Goal: Transaction & Acquisition: Register for event/course

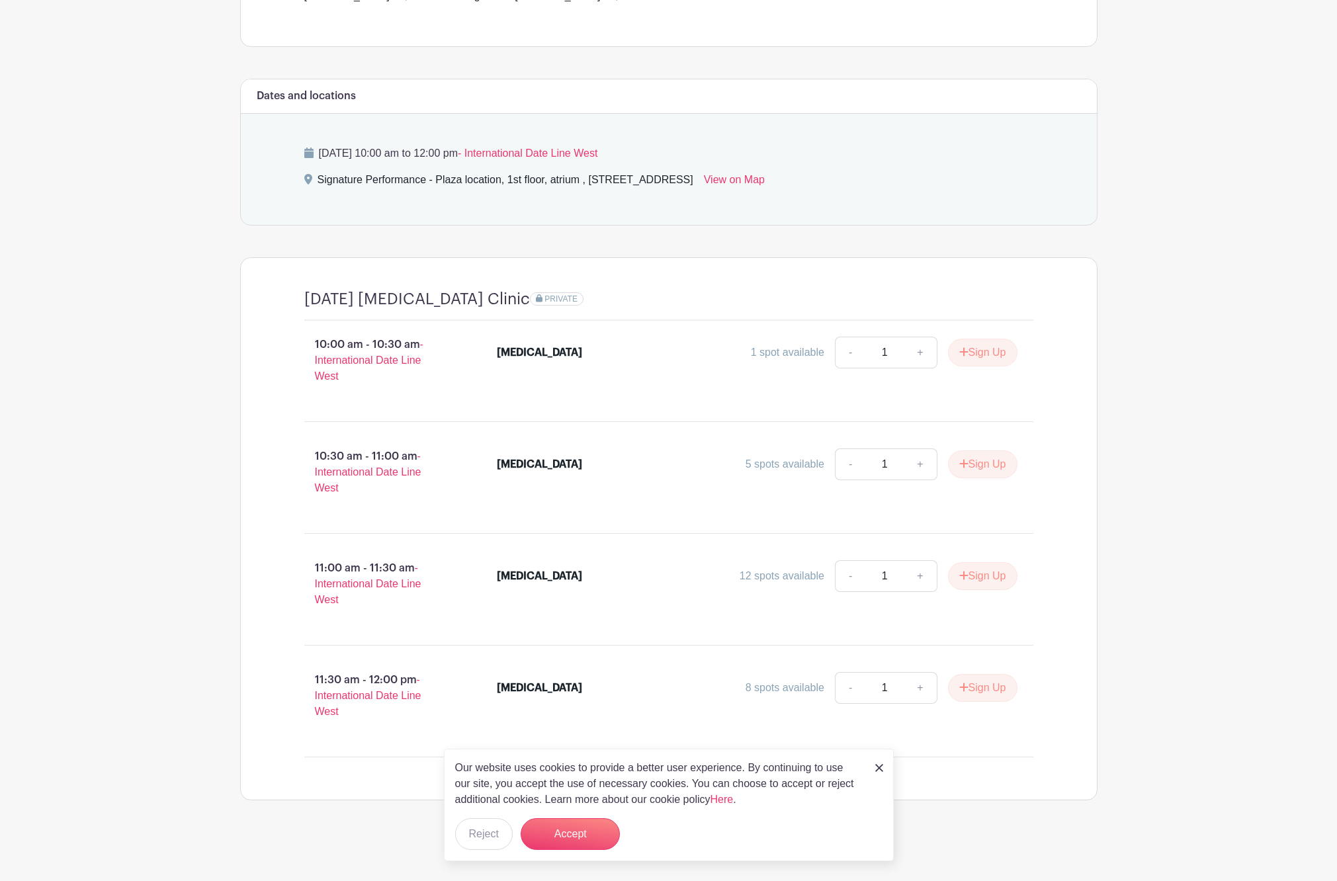
scroll to position [499, 0]
click at [392, 370] on p "10:00 am - 10:30 am - International Date Line West" at bounding box center [379, 358] width 193 height 58
click at [882, 769] on img at bounding box center [879, 768] width 8 height 8
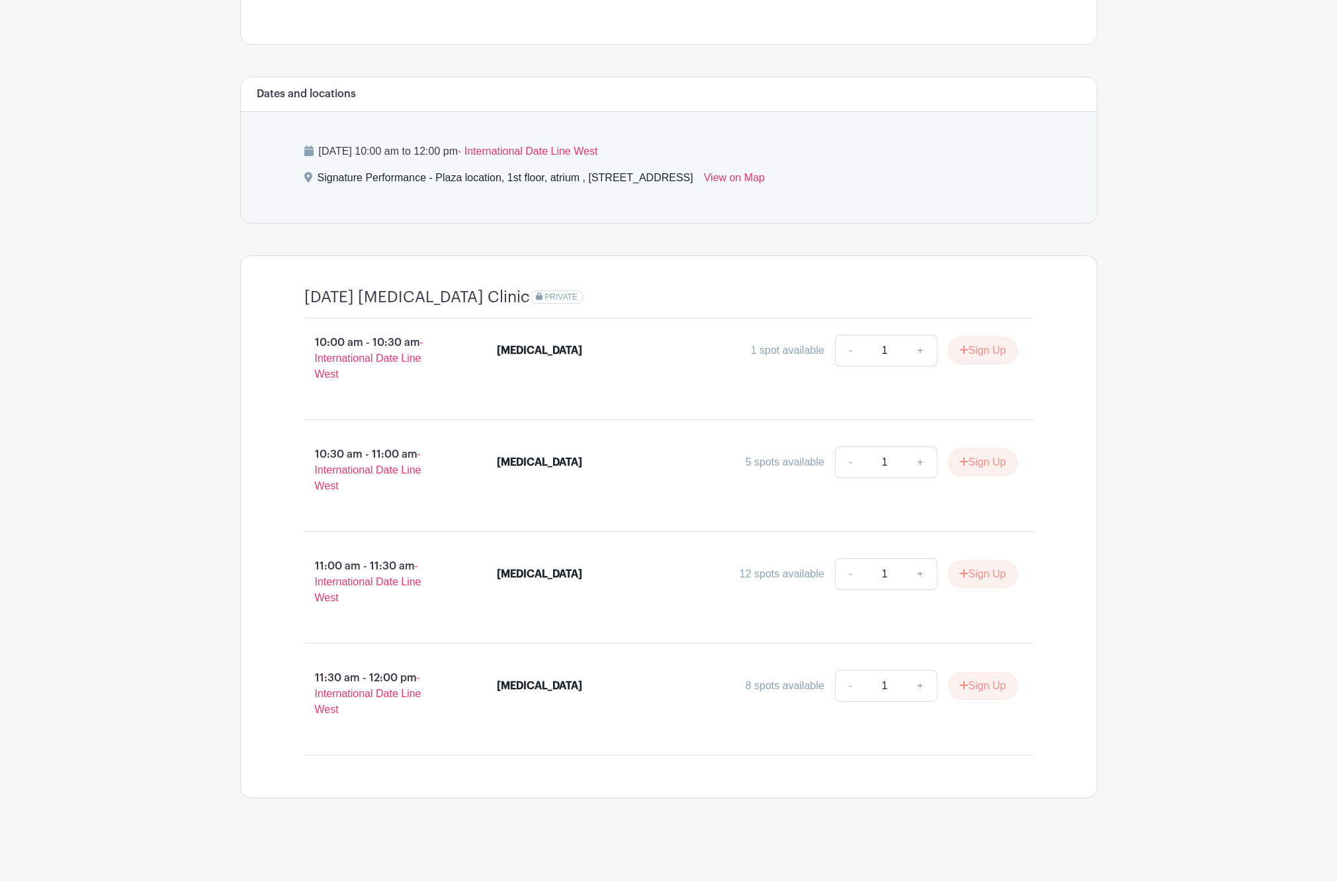
click at [364, 700] on p "11:30 am - 12:00 pm - International Date Line West" at bounding box center [379, 694] width 193 height 58
click at [341, 698] on span "- International Date Line West" at bounding box center [368, 693] width 107 height 43
click at [324, 715] on p "11:30 am - 12:00 pm - International Date Line West" at bounding box center [379, 694] width 193 height 58
drag, startPoint x: 320, startPoint y: 179, endPoint x: 838, endPoint y: 193, distance: 518.8
click at [835, 193] on div "[DATE] 10:00 am to 12:00 pm - International Date Line West Signature Performanc…" at bounding box center [669, 167] width 793 height 111
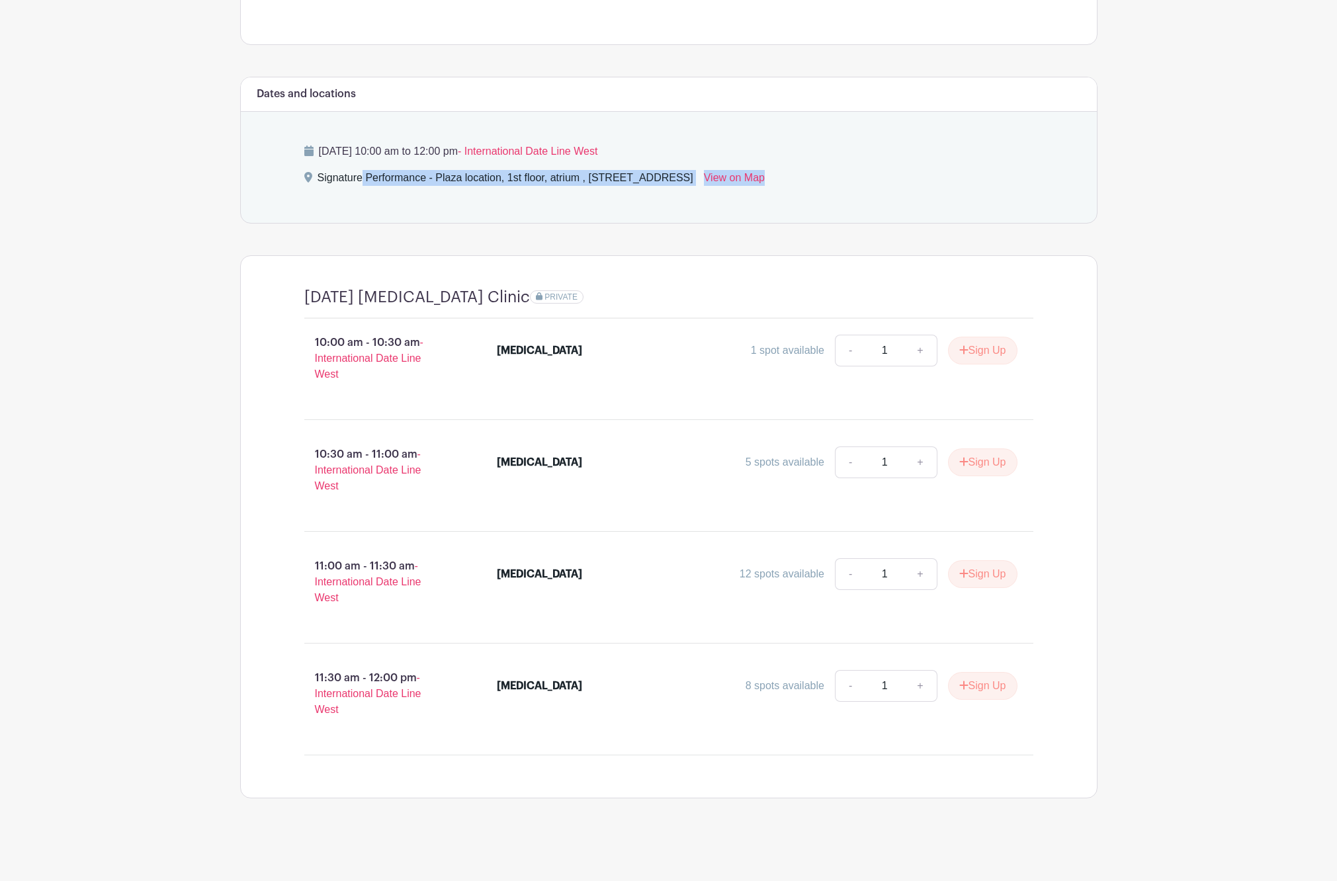
click at [976, 196] on div "[DATE] 10:00 am to 12:00 pm - International Date Line West Signature Performanc…" at bounding box center [669, 167] width 793 height 111
click at [974, 202] on div "[DATE] 10:00 am to 12:00 pm - International Date Line West Signature Performanc…" at bounding box center [669, 167] width 793 height 111
click at [979, 576] on button "Sign Up" at bounding box center [982, 574] width 69 height 28
